Goal: Task Accomplishment & Management: Manage account settings

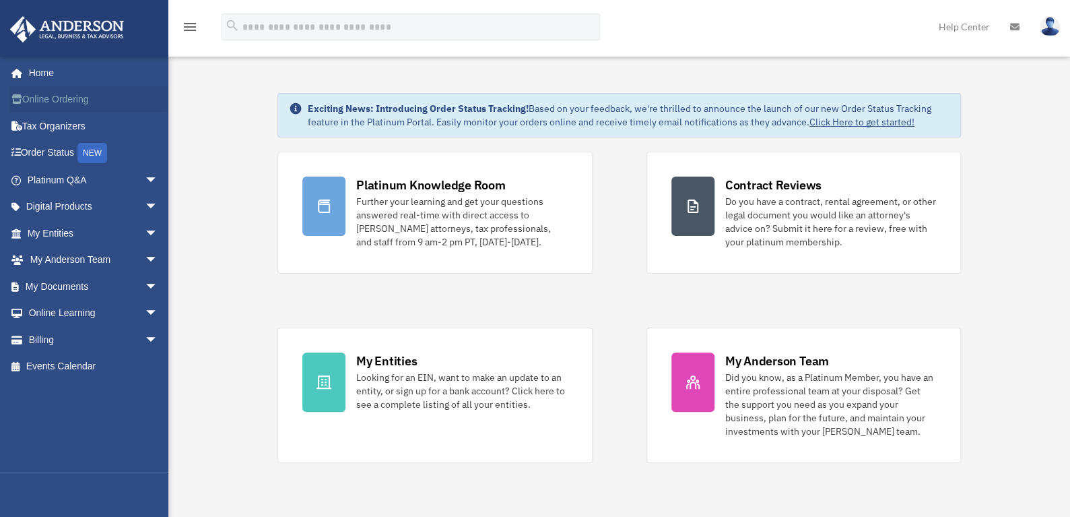
click at [64, 100] on link "Online Ordering" at bounding box center [93, 99] width 169 height 27
click at [73, 334] on link "Billing arrow_drop_down" at bounding box center [93, 339] width 169 height 27
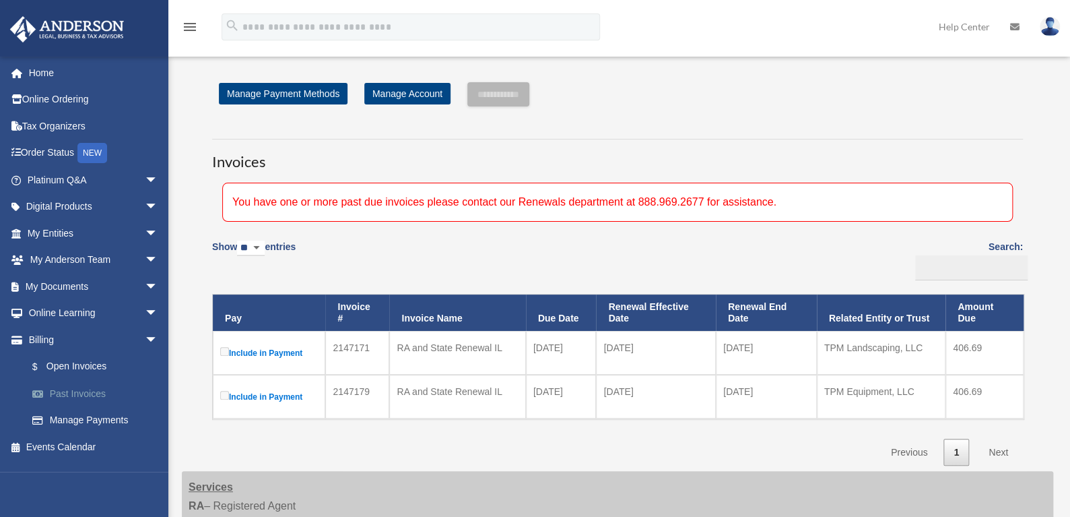
click at [92, 402] on link "Past Invoices" at bounding box center [99, 393] width 160 height 27
click at [91, 391] on link "Past Invoices" at bounding box center [99, 393] width 160 height 27
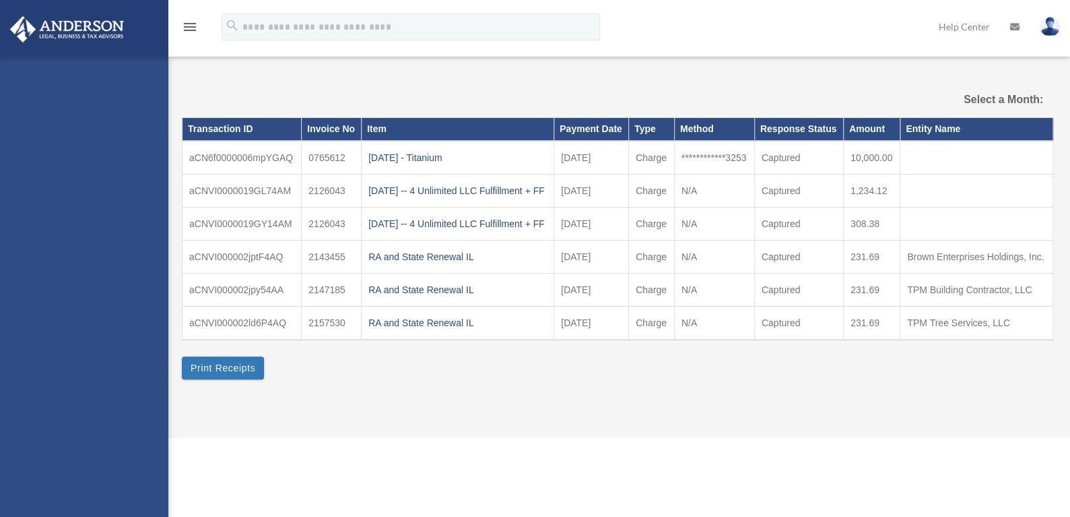
select select
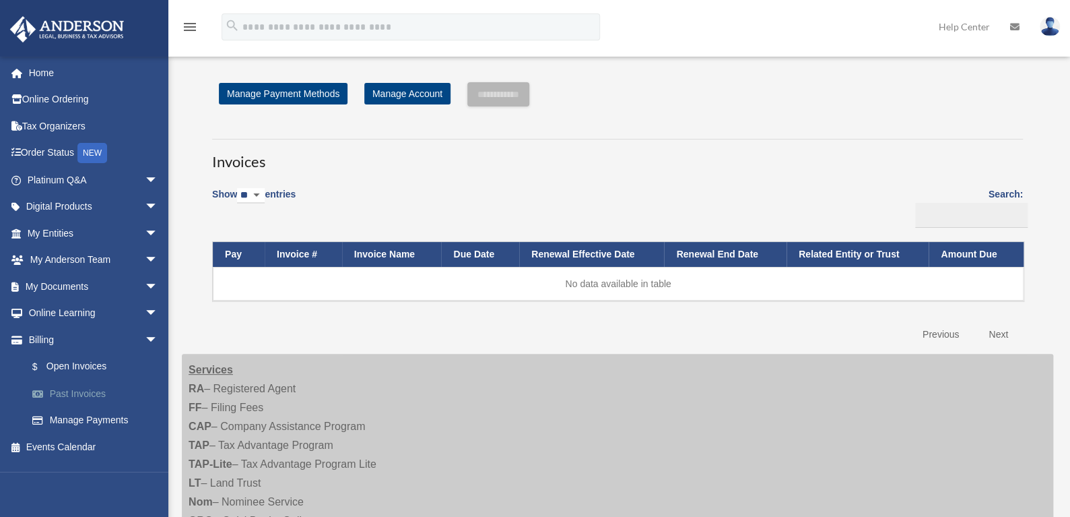
click at [88, 395] on link "Past Invoices" at bounding box center [99, 393] width 160 height 27
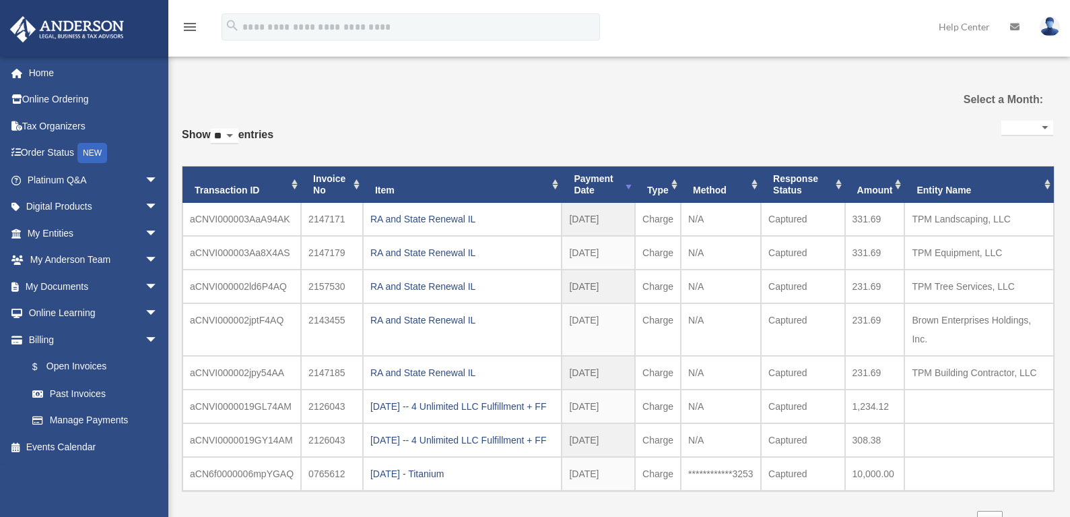
select select
